Goal: Task Accomplishment & Management: Manage account settings

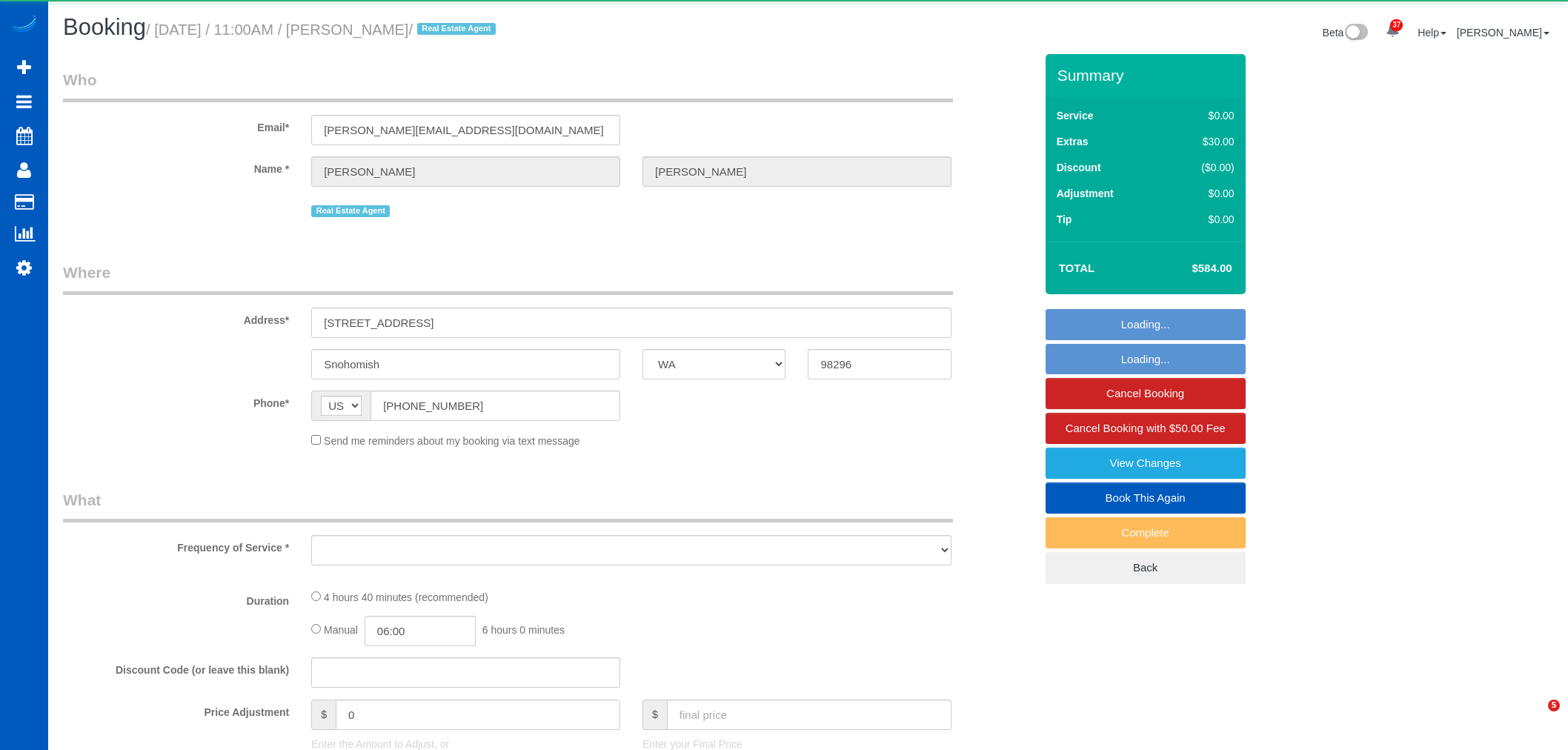
select select "WA"
select select "object:6341"
select select "string:fspay-d7d373cf-c862-43f4-a986-605943cd1eb5"
select select "199"
select select "2501"
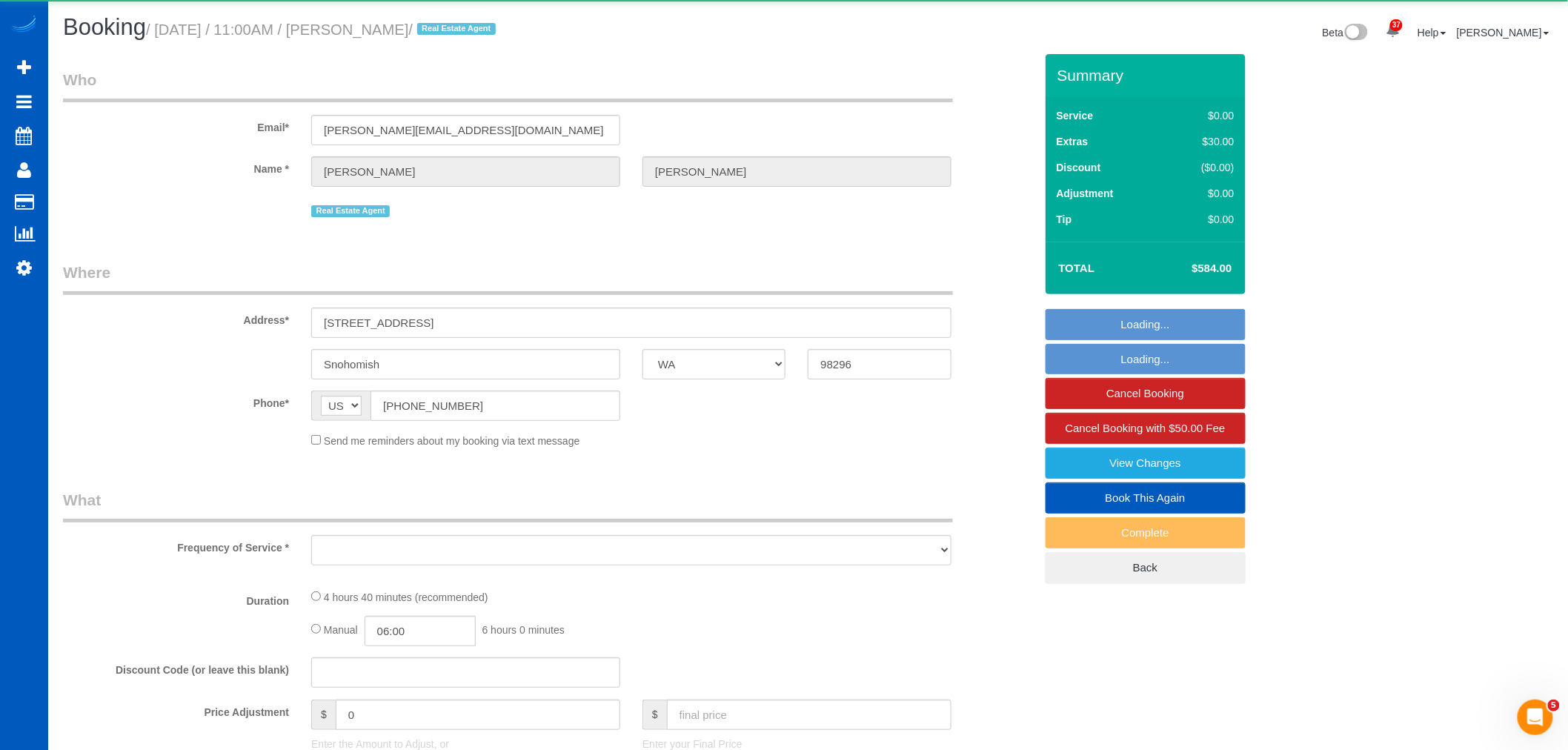
select select "4"
select select "3"
select select "number:10"
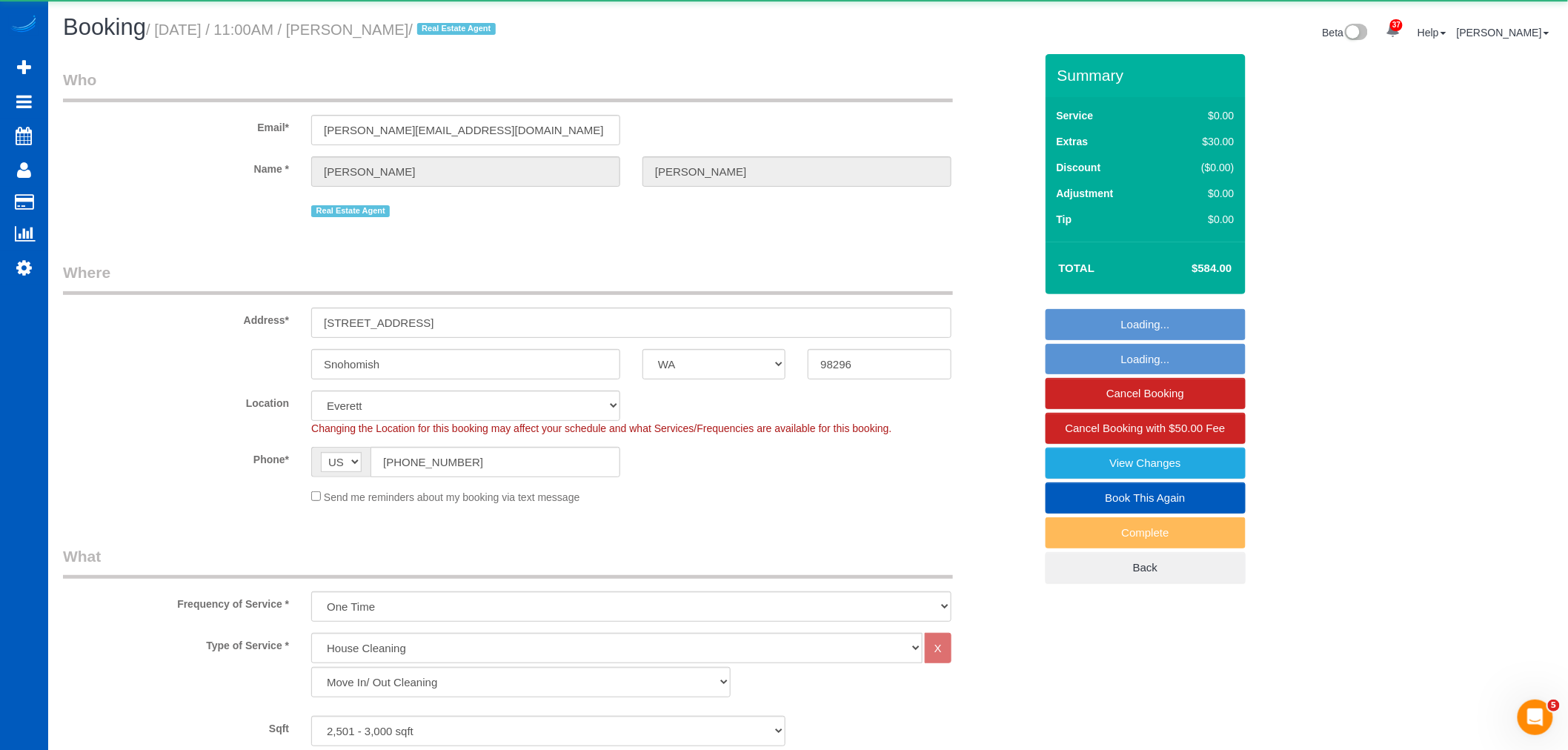
select select "object:6585"
select select "spot40"
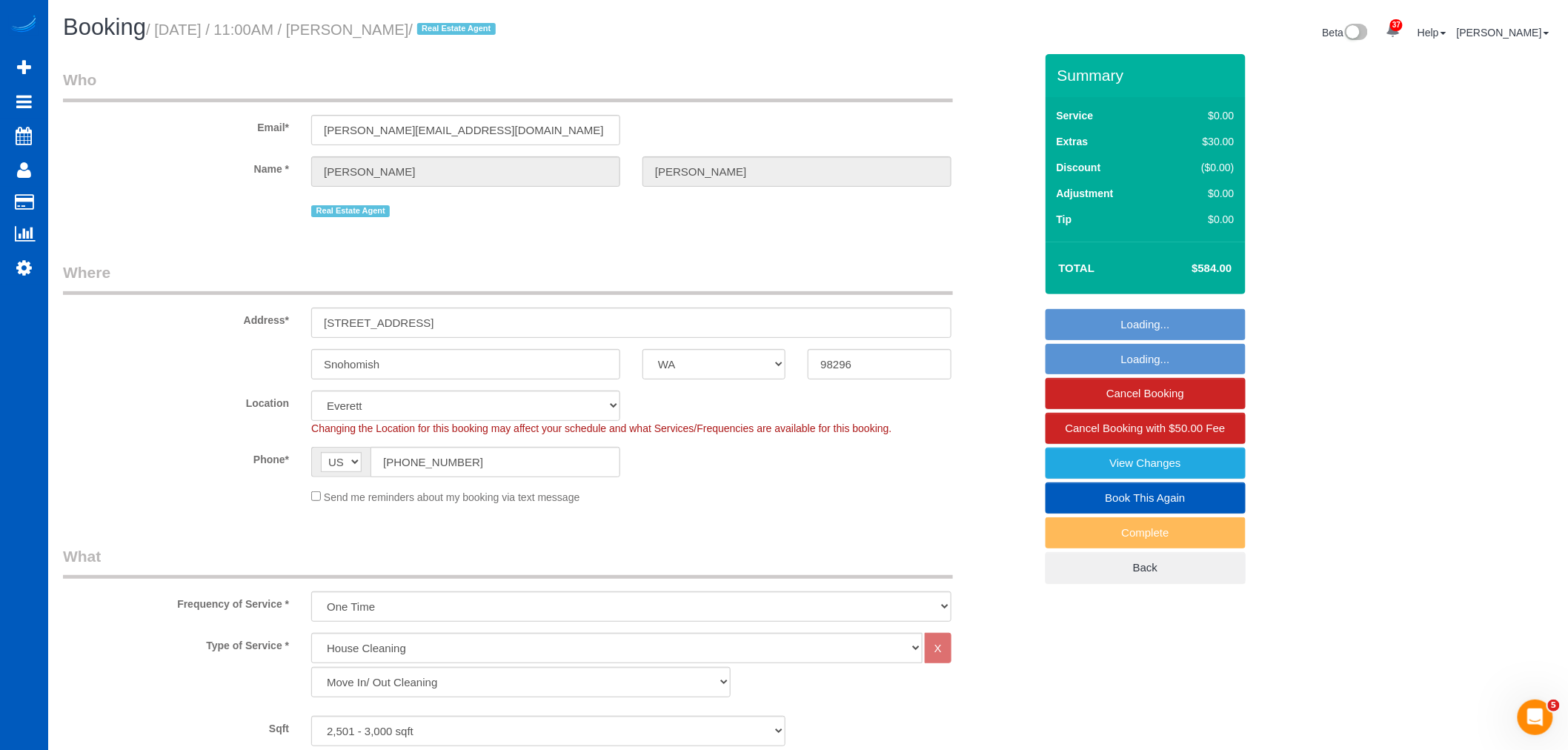
select select "2501"
select select "4"
select select "3"
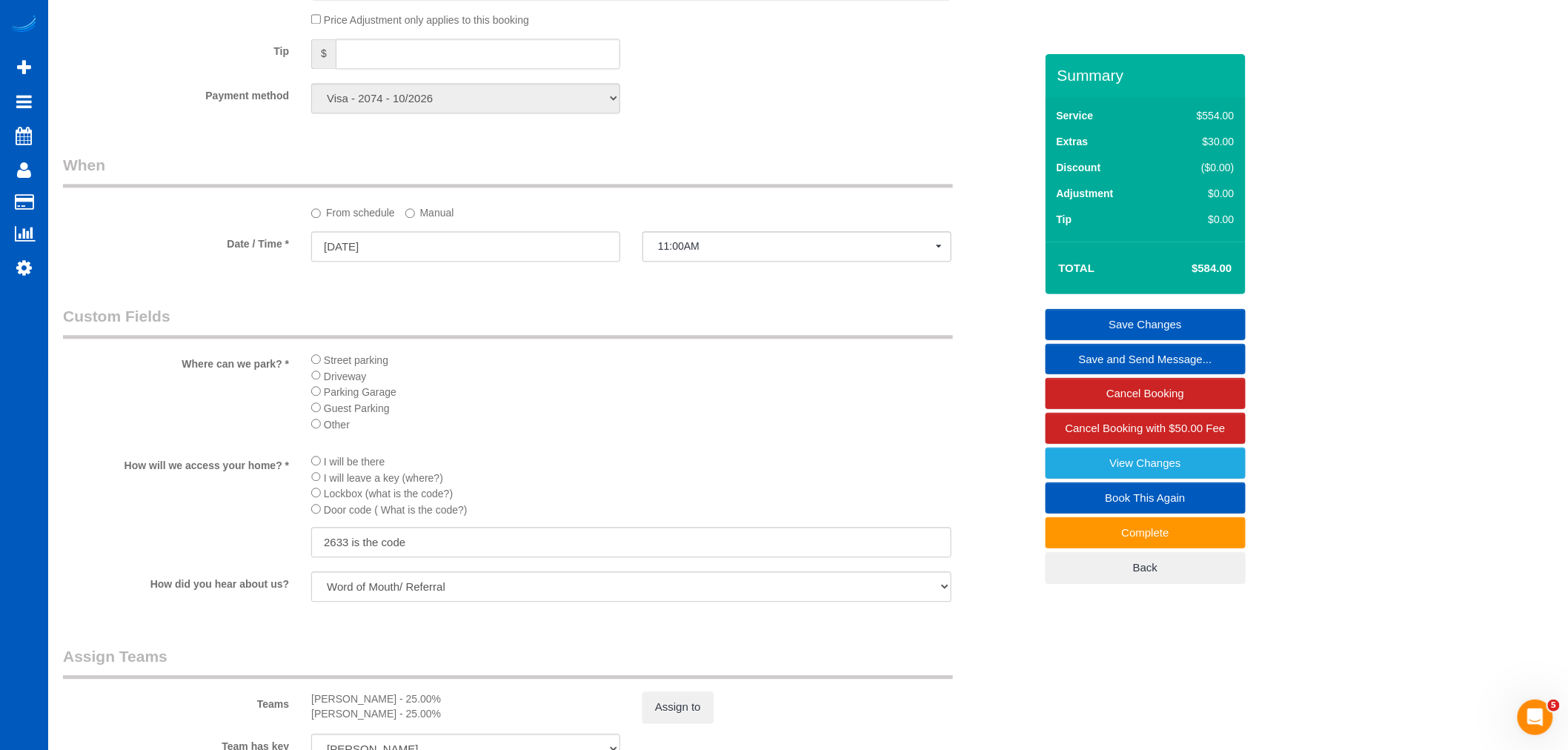
scroll to position [1648, 0]
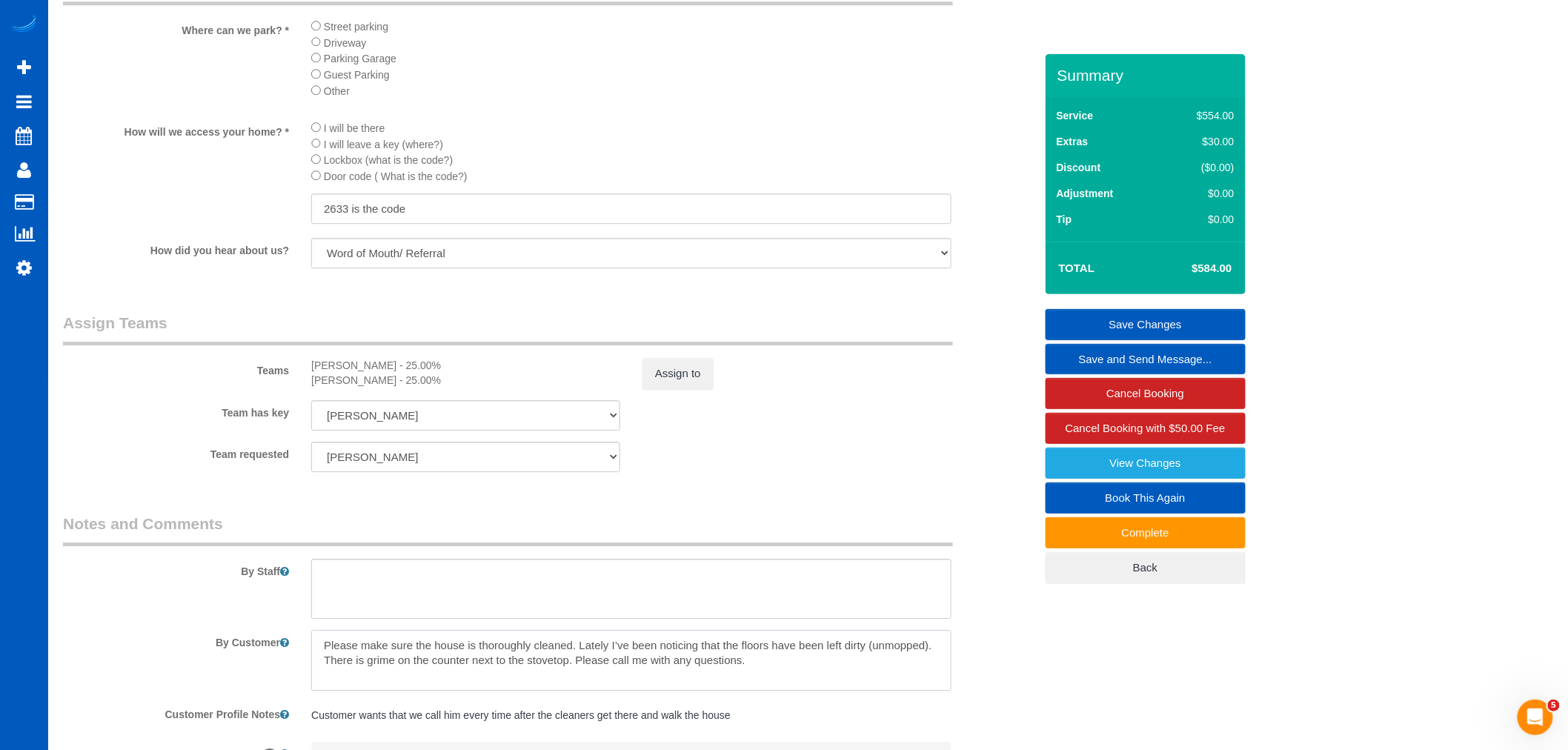
click at [779, 689] on textarea at bounding box center [631, 660] width 640 height 61
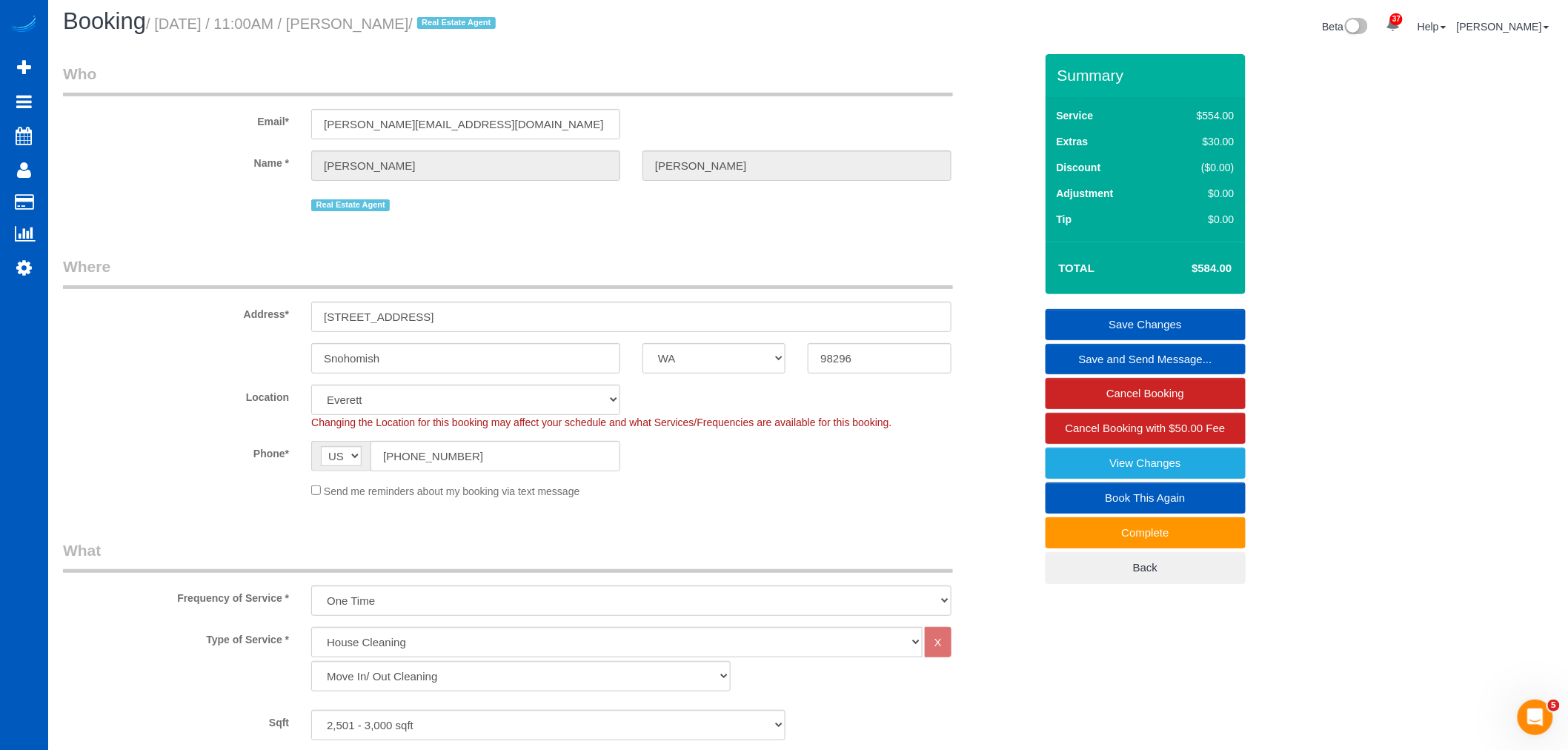
scroll to position [0, 0]
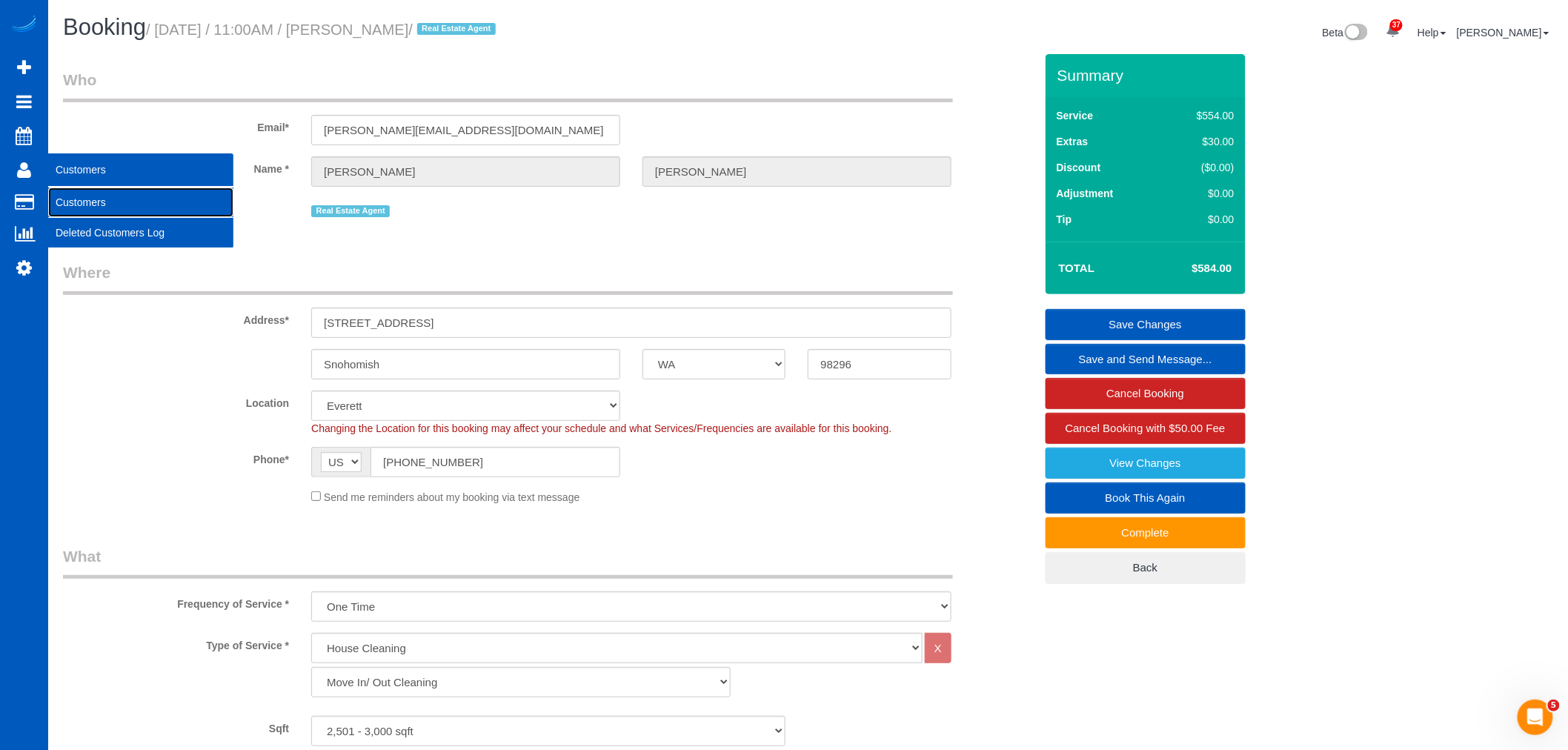
click at [97, 204] on link "Customers" at bounding box center [140, 202] width 185 height 30
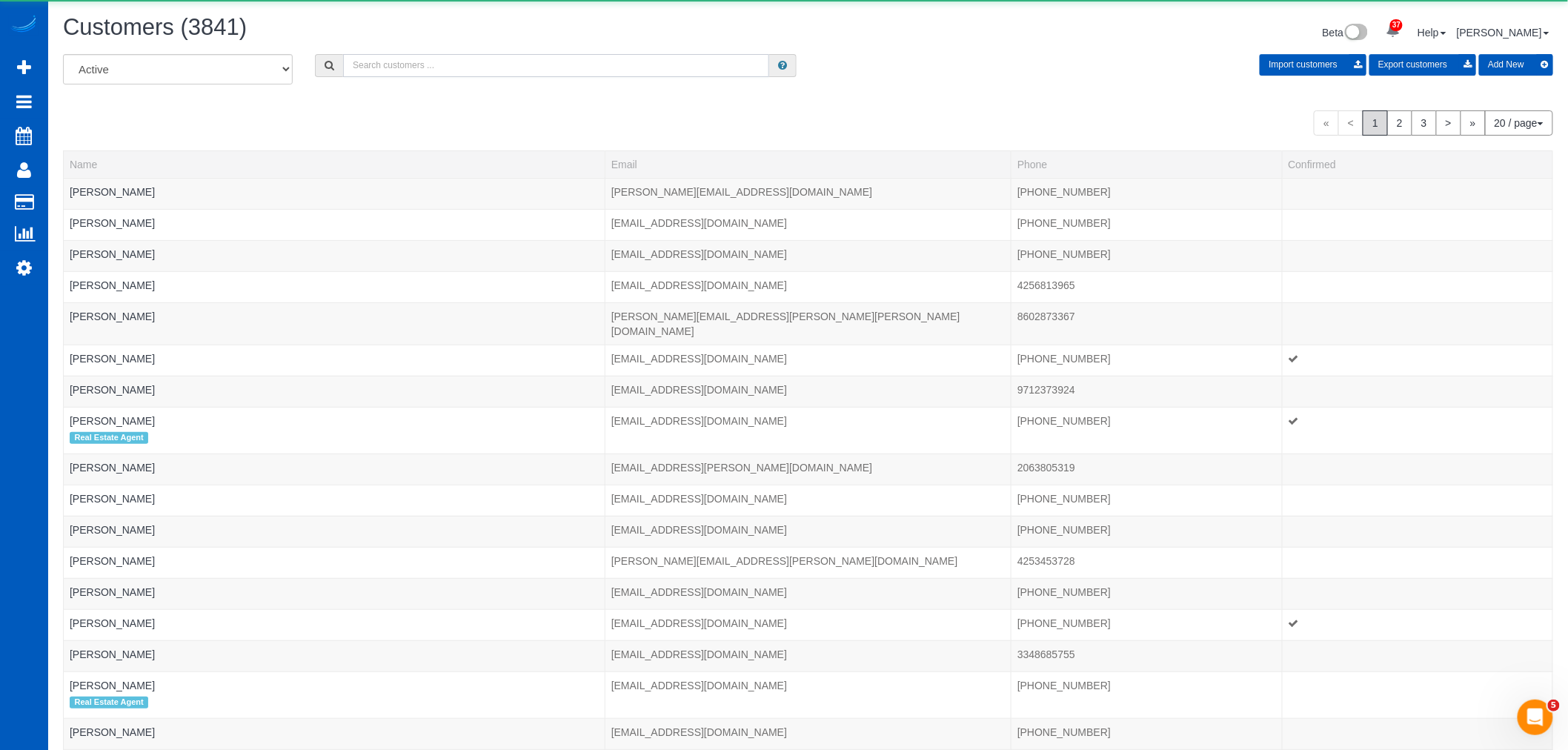
click at [452, 62] on input "text" at bounding box center [556, 65] width 426 height 23
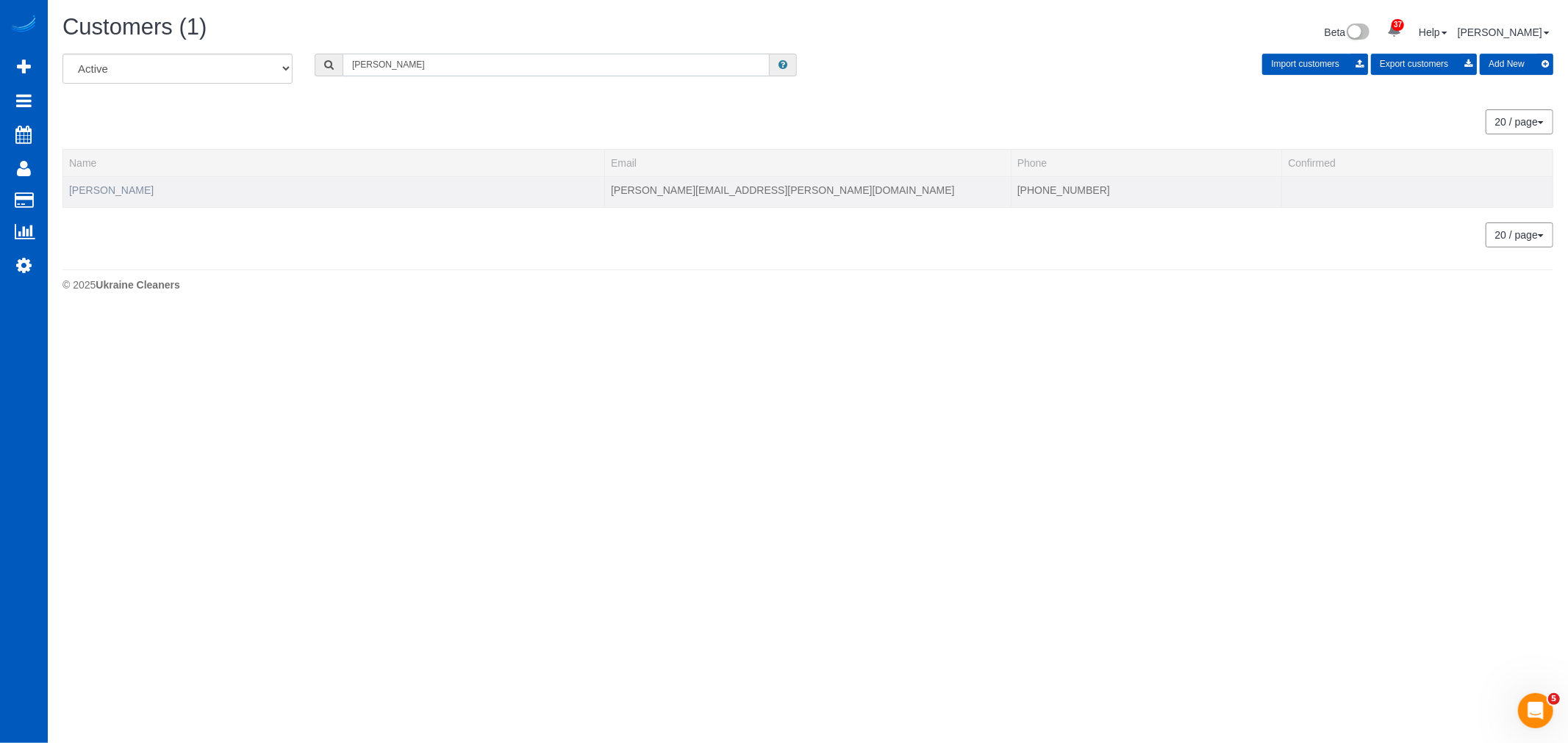
type input "[PERSON_NAME]"
click at [130, 189] on link "[PERSON_NAME]" at bounding box center [112, 190] width 85 height 12
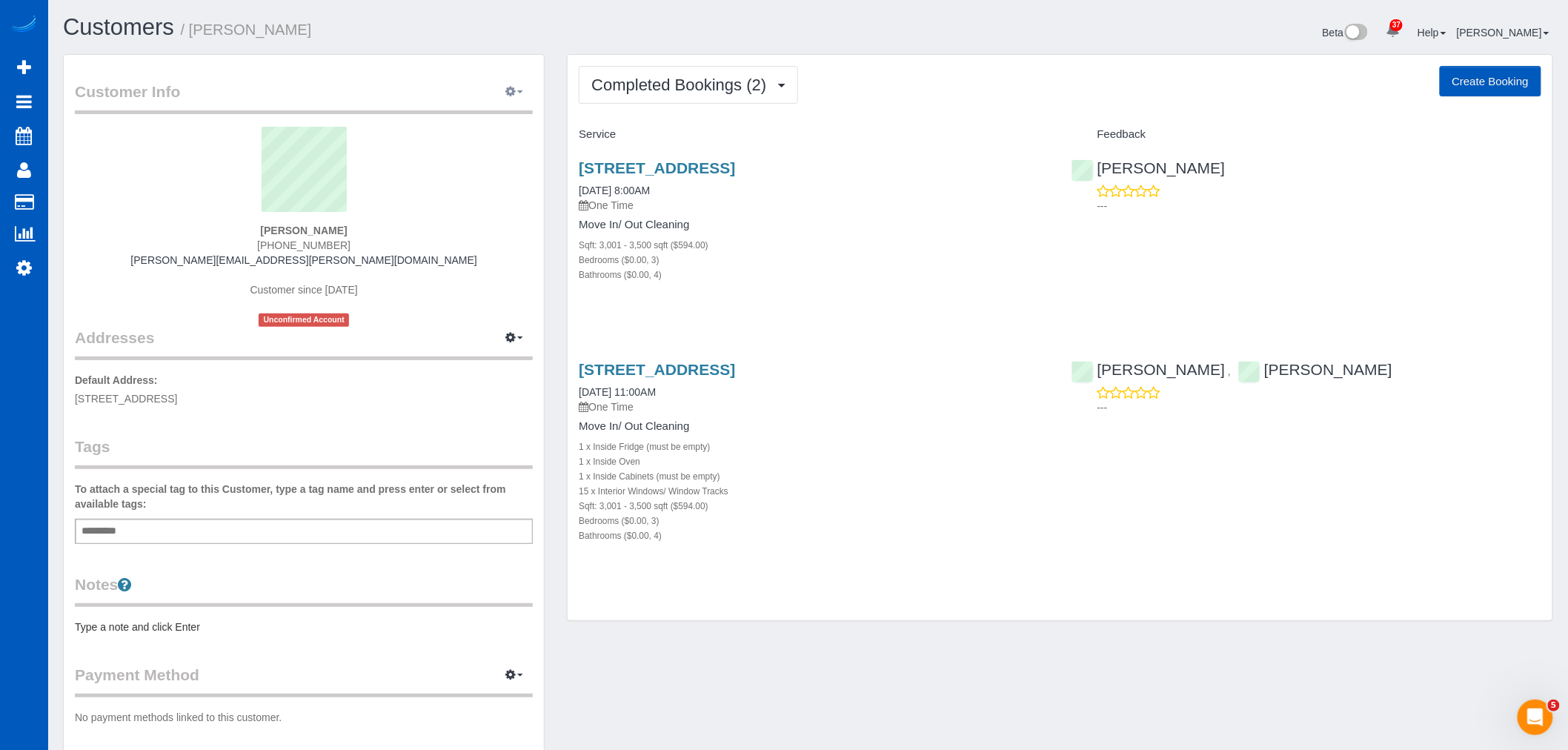
click at [519, 90] on button "button" at bounding box center [513, 92] width 37 height 23
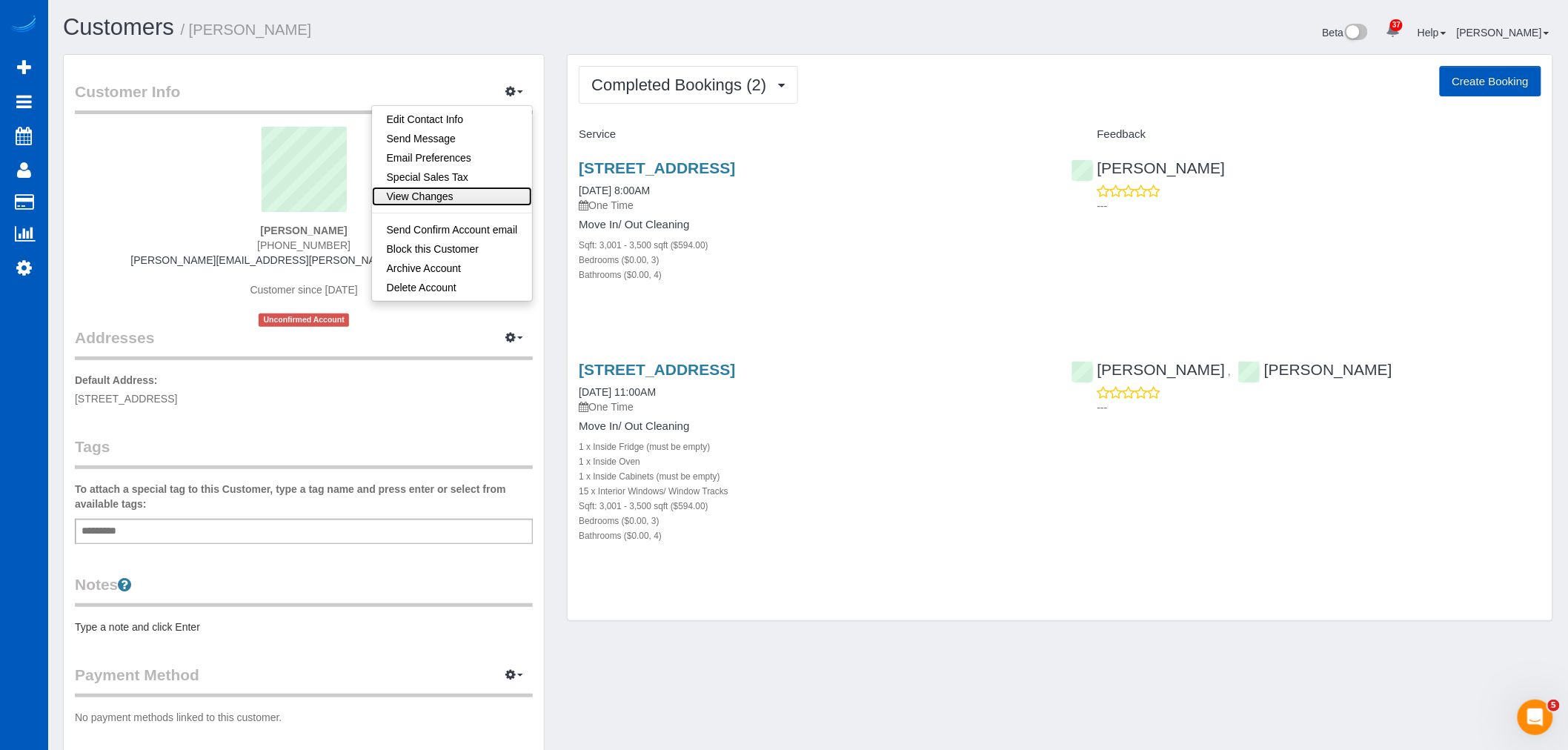
click at [459, 193] on link "View Changes" at bounding box center [452, 196] width 161 height 20
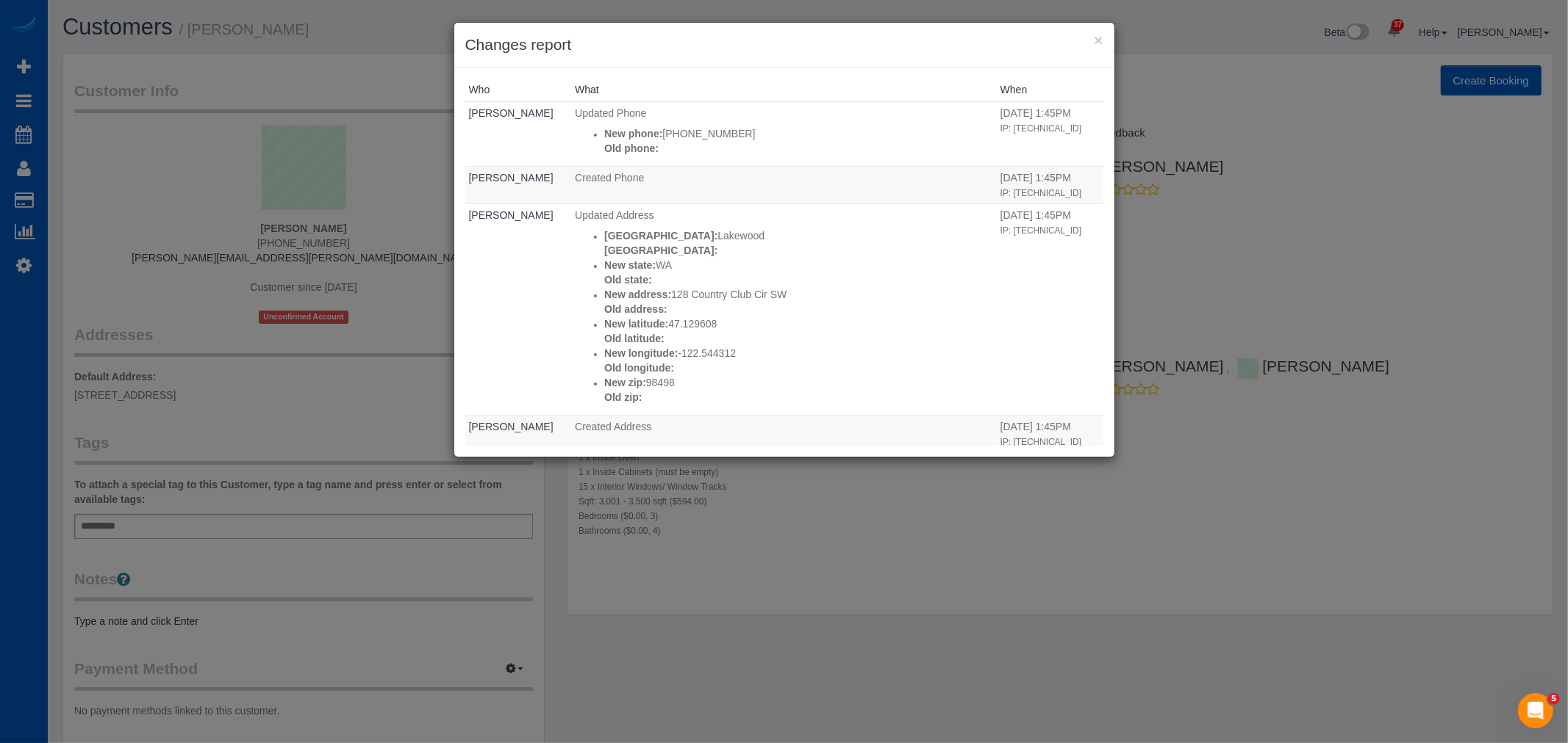
click at [1091, 45] on h3 "Changes report" at bounding box center [784, 45] width 638 height 22
click at [1097, 38] on button "×" at bounding box center [1098, 39] width 9 height 16
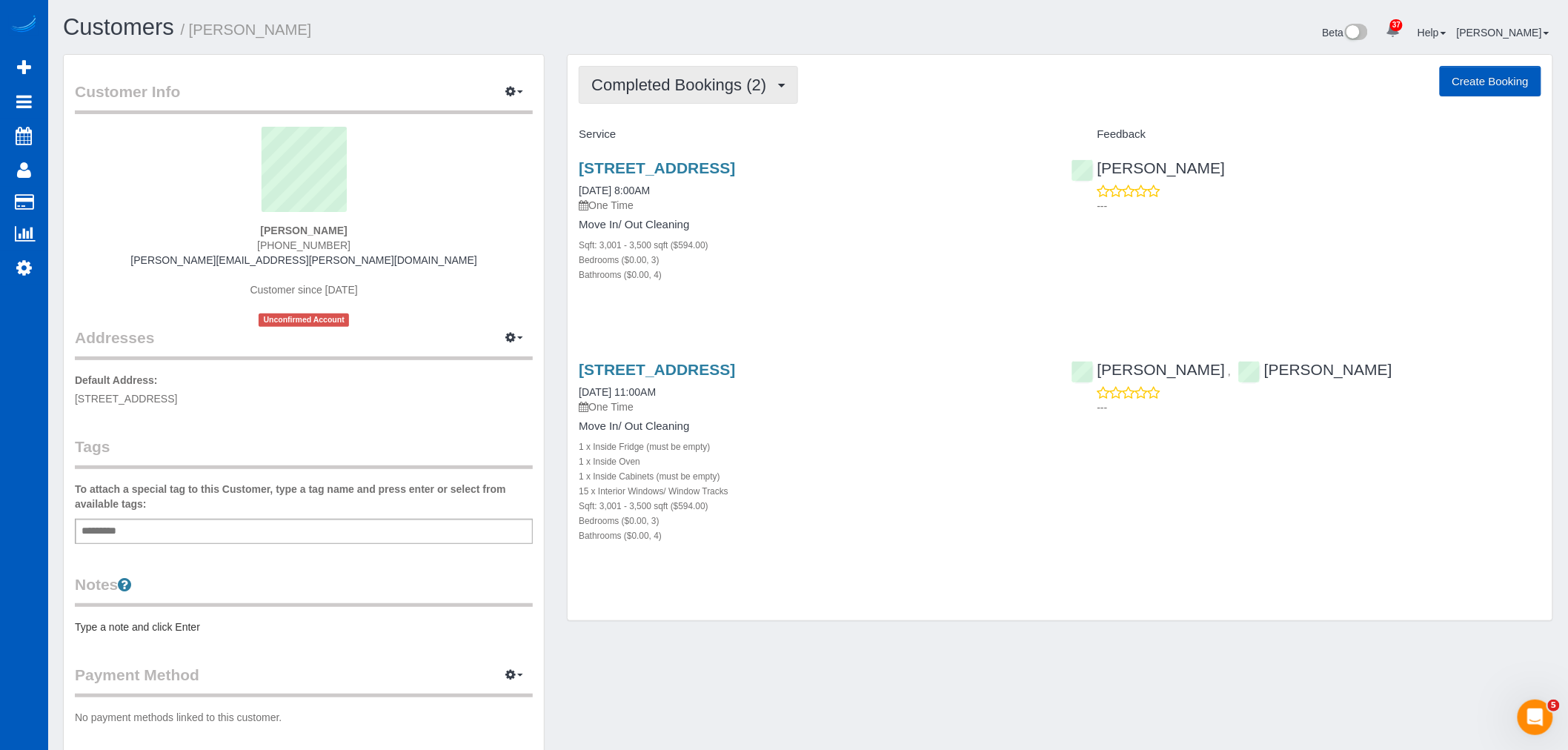
click at [677, 75] on button "Completed Bookings (2)" at bounding box center [688, 85] width 220 height 38
click at [736, 334] on div "Service Feedback [STREET_ADDRESS] [DATE] 8:00AM One Time Move In/ Out Cleaning …" at bounding box center [1060, 347] width 962 height 451
drag, startPoint x: 369, startPoint y: 230, endPoint x: 241, endPoint y: 212, distance: 129.3
click at [241, 212] on div "[PERSON_NAME] [PHONE_NUMBER] [PERSON_NAME][EMAIL_ADDRESS][PERSON_NAME][DOMAIN_N…" at bounding box center [304, 226] width 458 height 200
click at [444, 248] on div "[PERSON_NAME] [PHONE_NUMBER] [PERSON_NAME][EMAIL_ADDRESS][PERSON_NAME][DOMAIN_N…" at bounding box center [304, 226] width 458 height 200
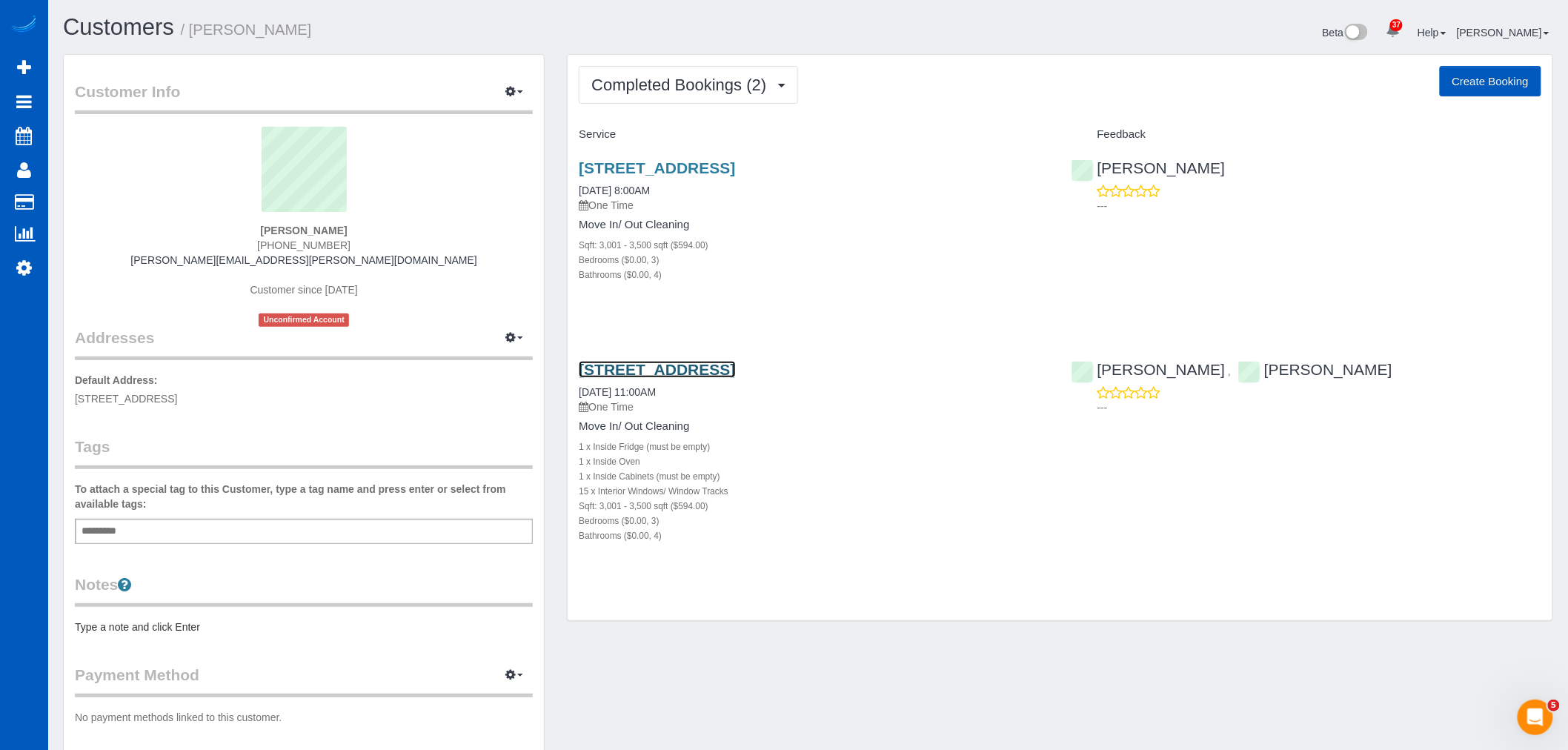
click at [708, 361] on link "[STREET_ADDRESS]" at bounding box center [657, 369] width 157 height 17
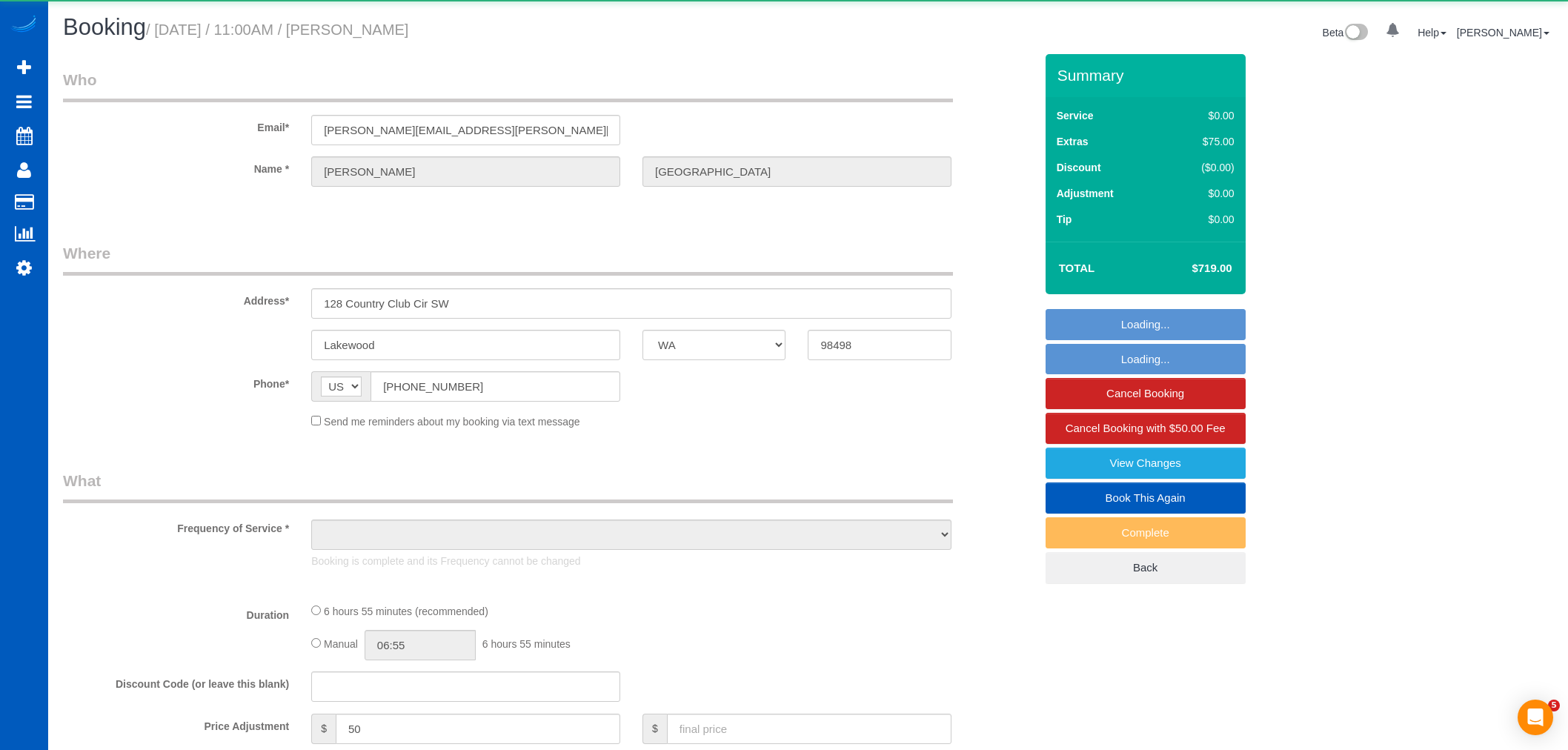
select select "WA"
select select "object:910"
select select "199"
select select "3001"
select select "3"
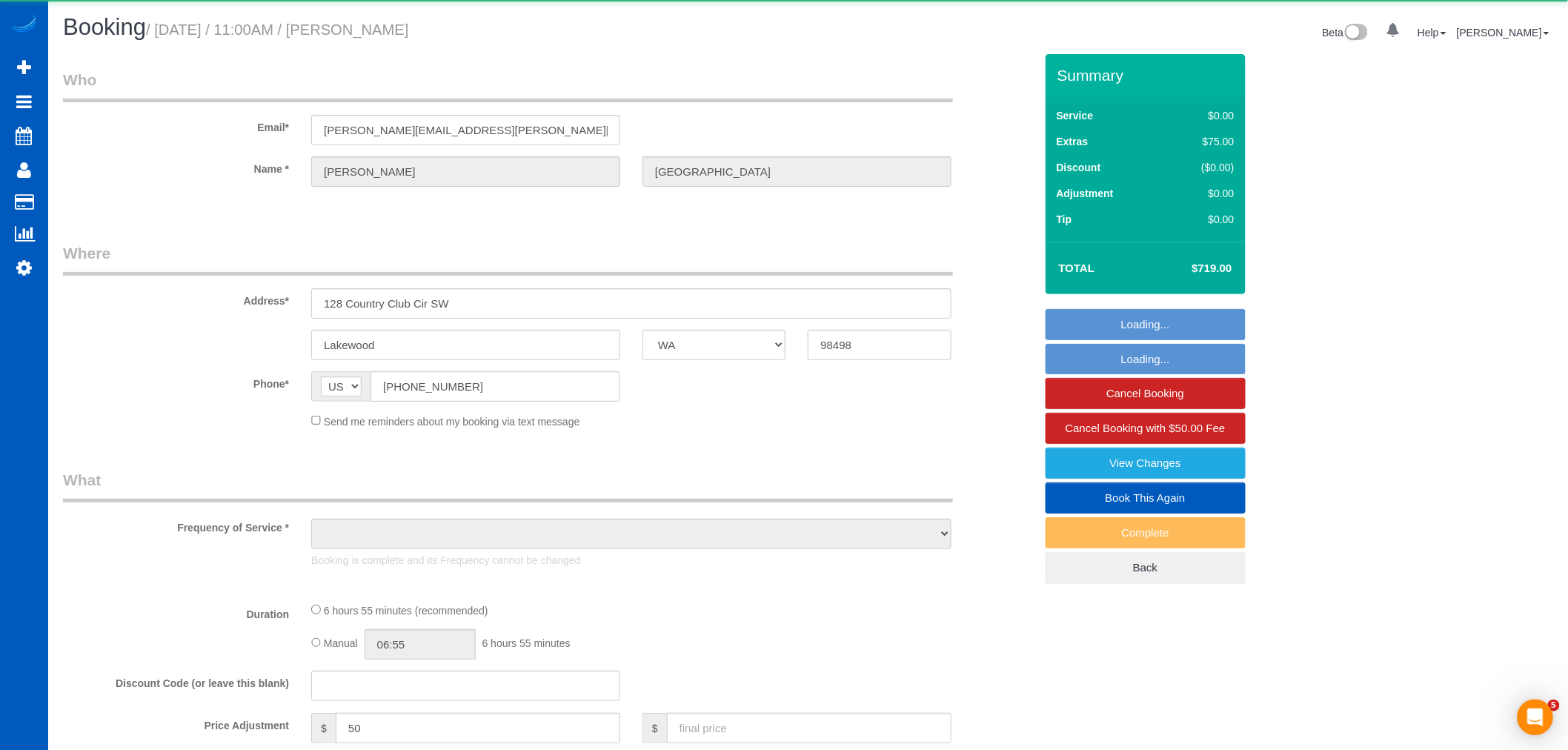
select select "4"
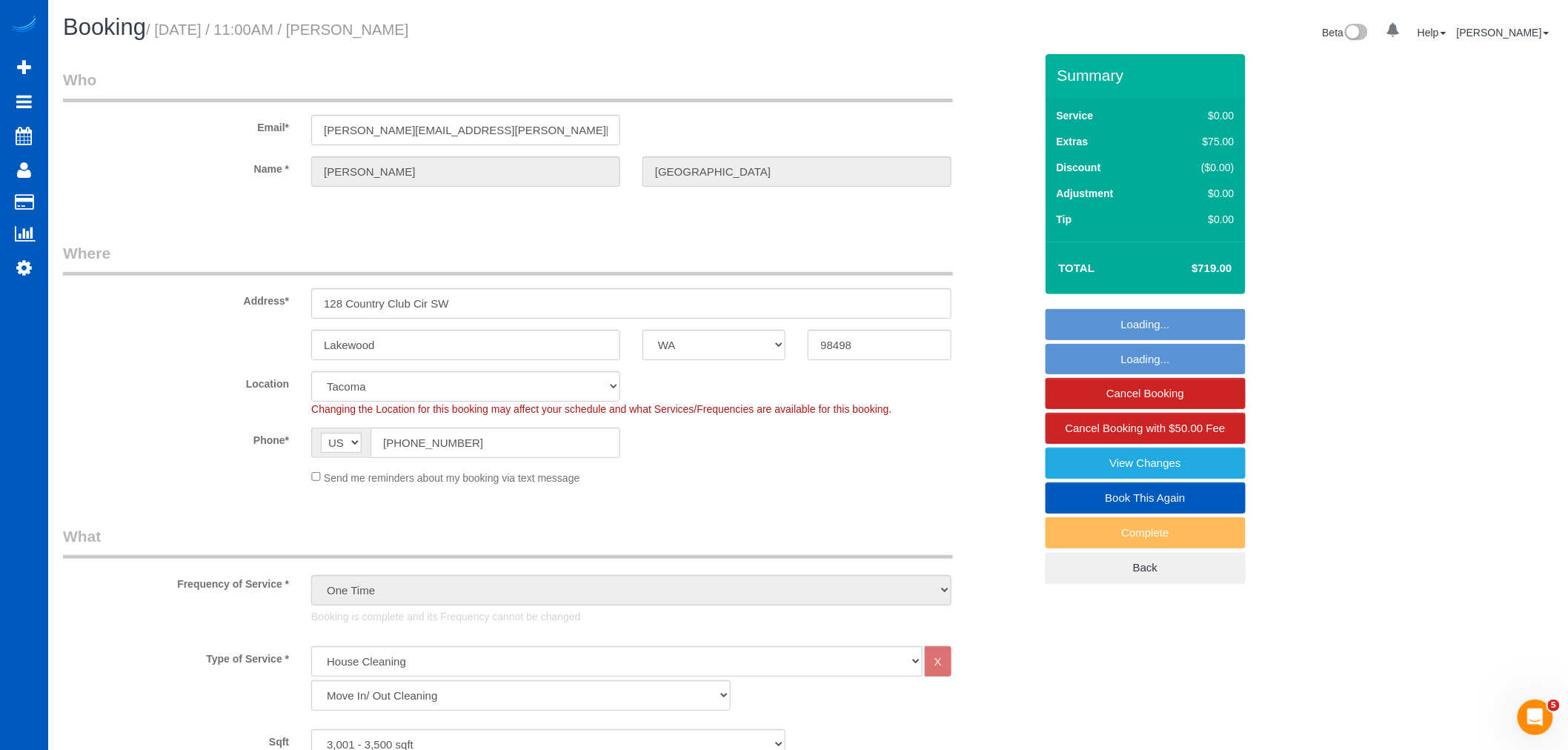
select select "object:1197"
select select "spot1"
select select "3001"
select select "3"
select select "4"
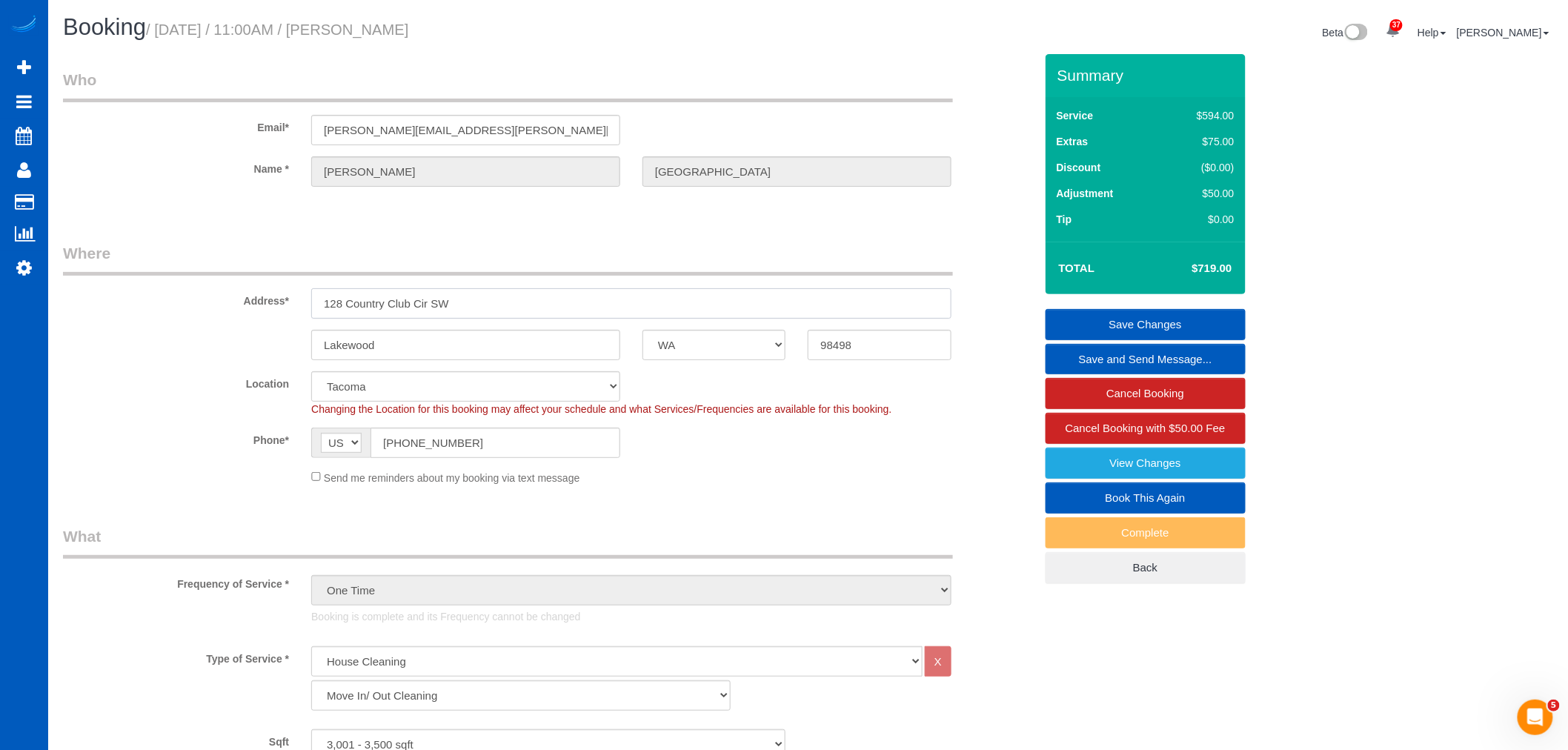
click at [478, 310] on input "128 Country Club Cir SW" at bounding box center [631, 304] width 640 height 31
drag, startPoint x: 486, startPoint y: 302, endPoint x: 223, endPoint y: 300, distance: 263.0
click at [223, 300] on div "Address* [STREET_ADDRESS]" at bounding box center [549, 280] width 994 height 76
click at [467, 304] on input "128 Country Club Cir SW" at bounding box center [631, 304] width 640 height 31
